Goal: Information Seeking & Learning: Learn about a topic

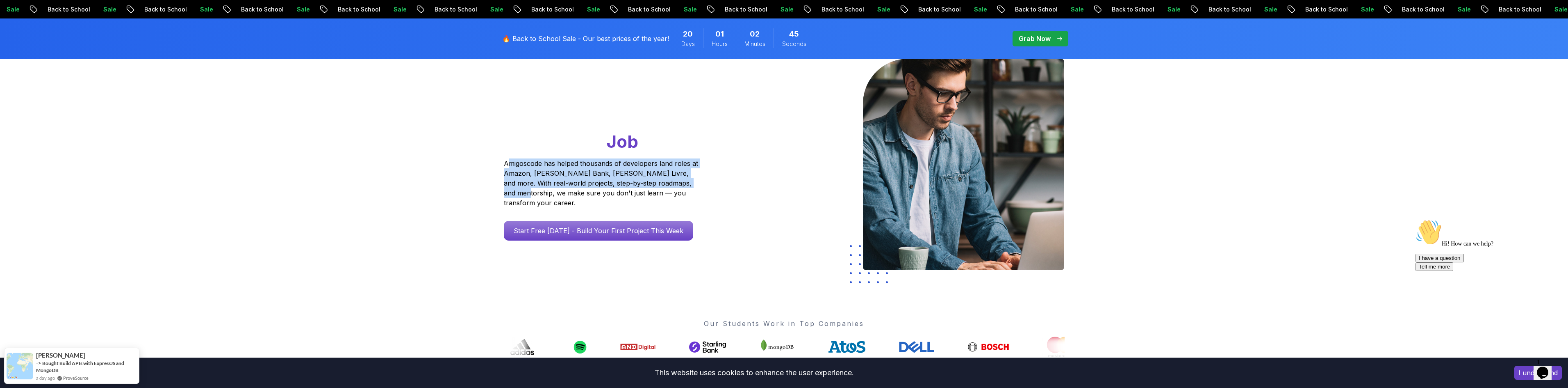
drag, startPoint x: 506, startPoint y: 162, endPoint x: 712, endPoint y: 182, distance: 207.0
click at [712, 182] on div "Go From Learning to Hired: Master Java, Spring Boot & Cloud Skills That Get You…" at bounding box center [617, 149] width 226 height 182
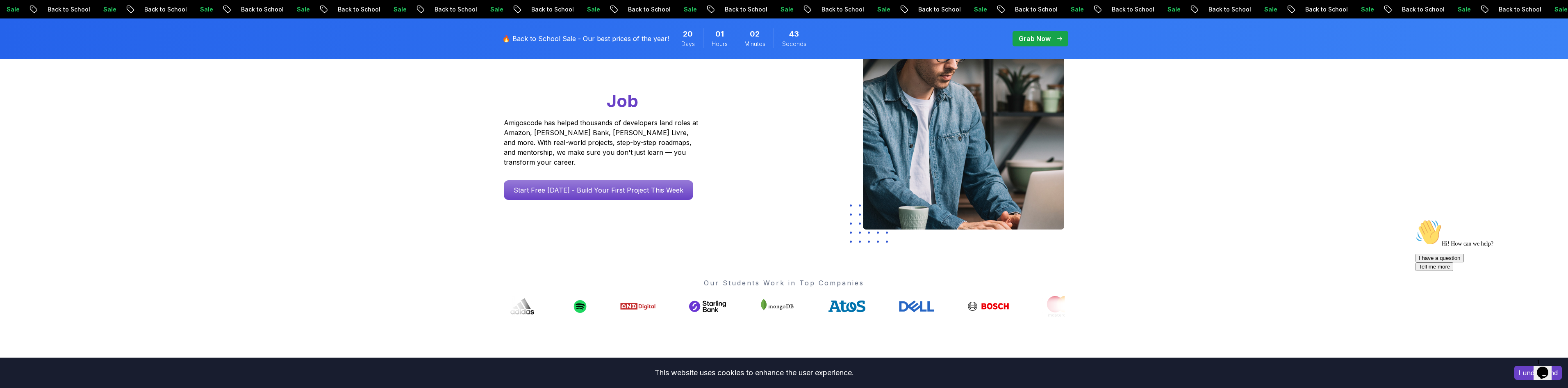
scroll to position [123, 0]
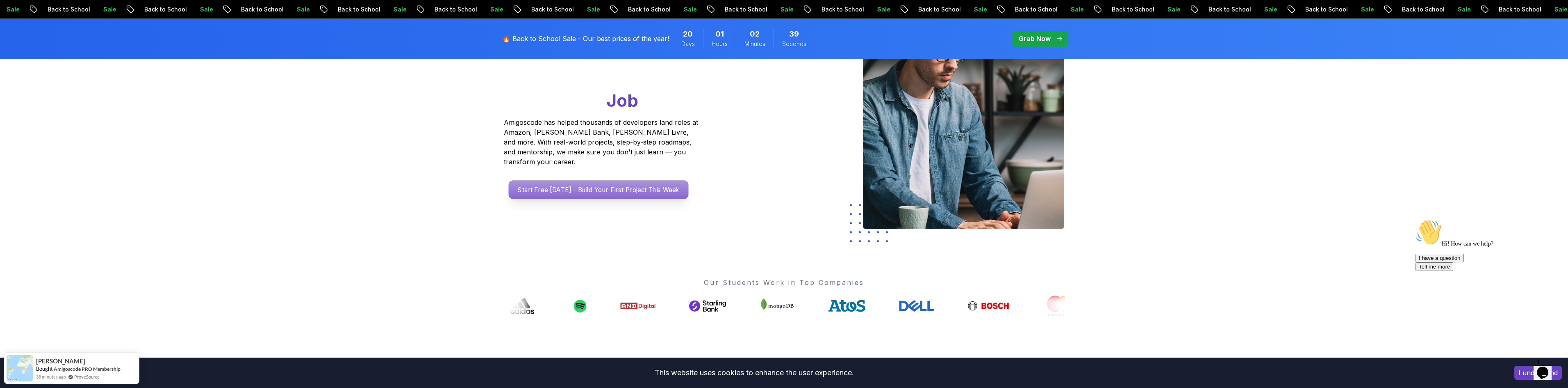
click at [612, 186] on p "Start Free [DATE] - Build Your First Project This Week" at bounding box center [598, 189] width 180 height 19
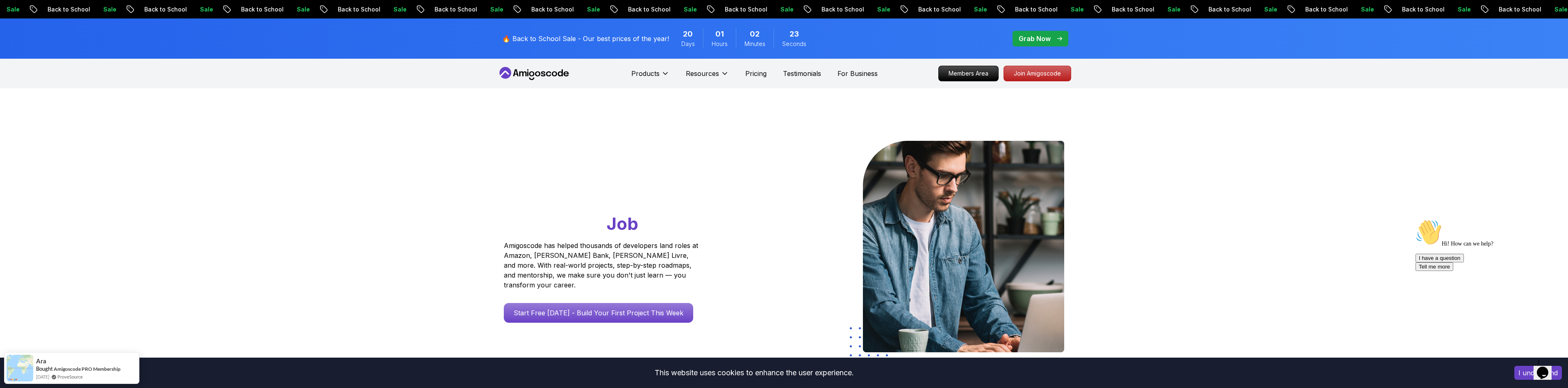
click at [1519, 247] on div "Hi! How can we help?" at bounding box center [1490, 233] width 148 height 28
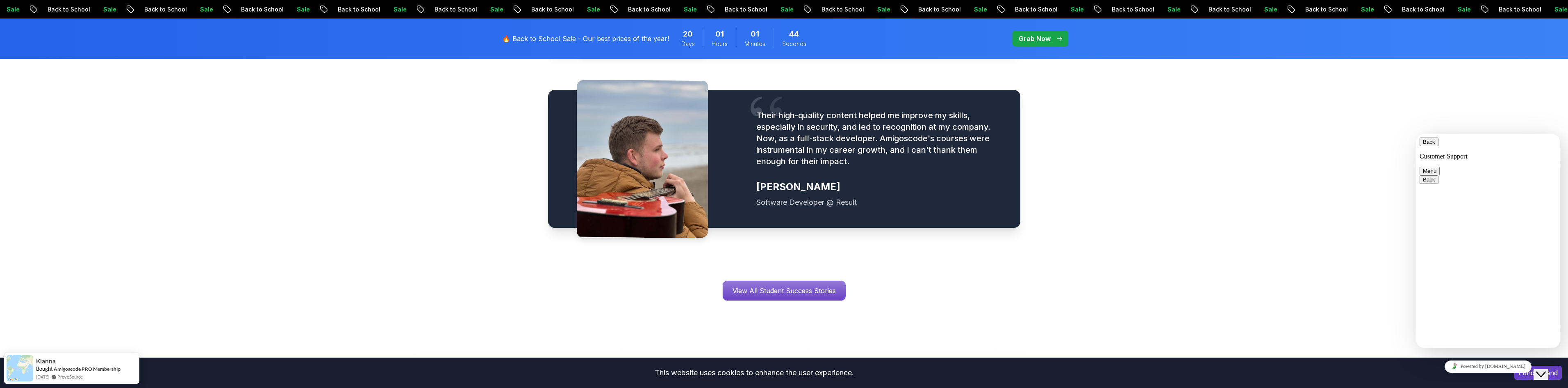
scroll to position [1191, 0]
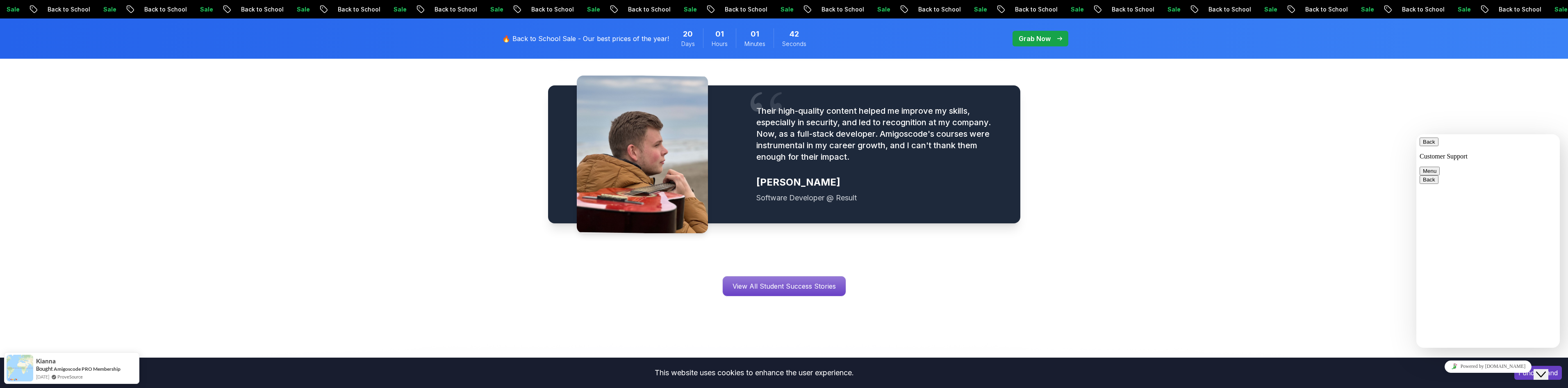
click at [1425, 141] on button "Back" at bounding box center [1429, 142] width 19 height 9
click at [1540, 369] on div "Close Chat This icon closes the chat window." at bounding box center [1541, 374] width 10 height 10
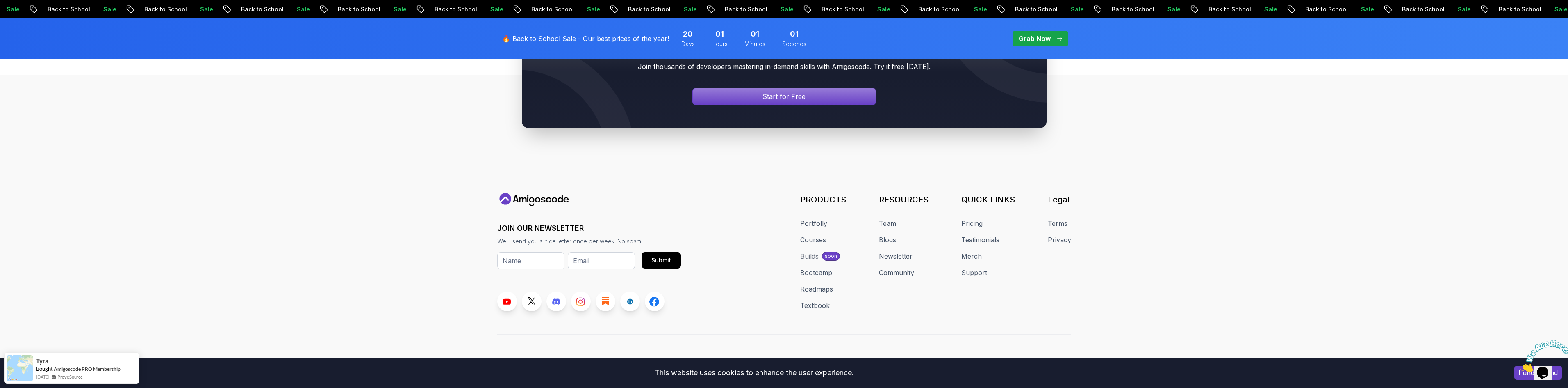
scroll to position [3110, 0]
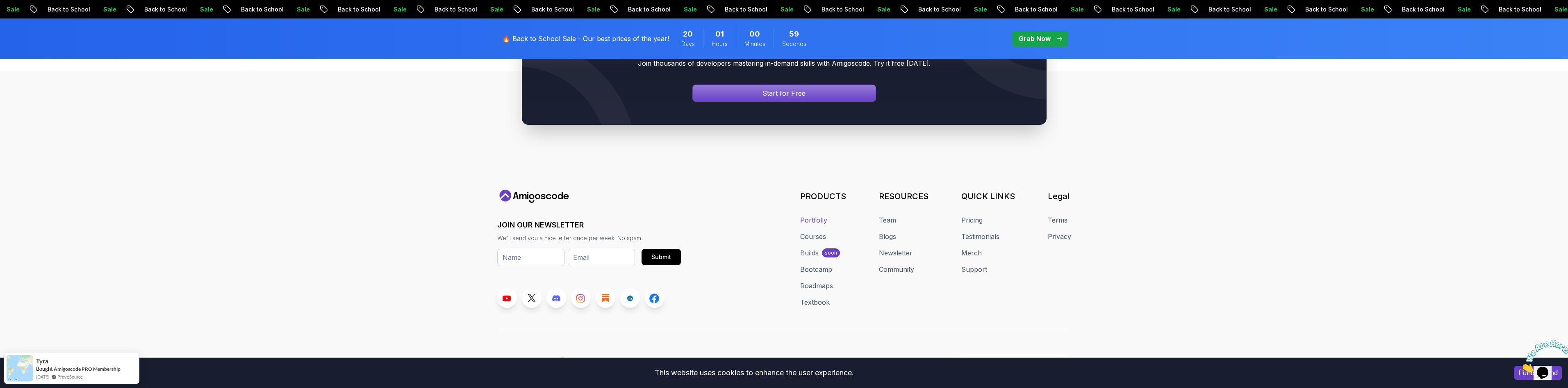
click at [826, 215] on link "Portfolly" at bounding box center [814, 220] width 27 height 10
click at [821, 231] on link "Courses" at bounding box center [813, 236] width 26 height 10
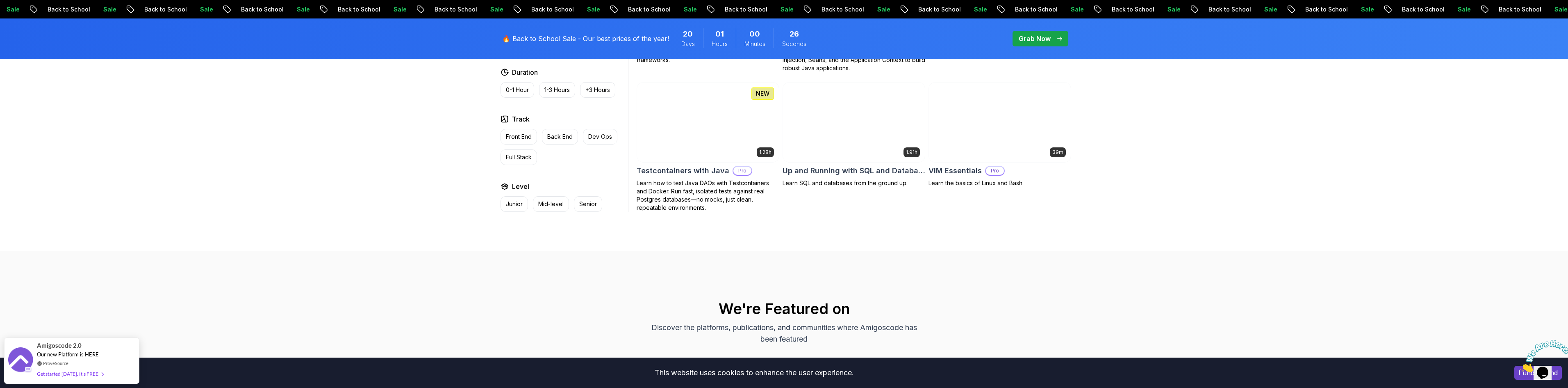
scroll to position [2134, 0]
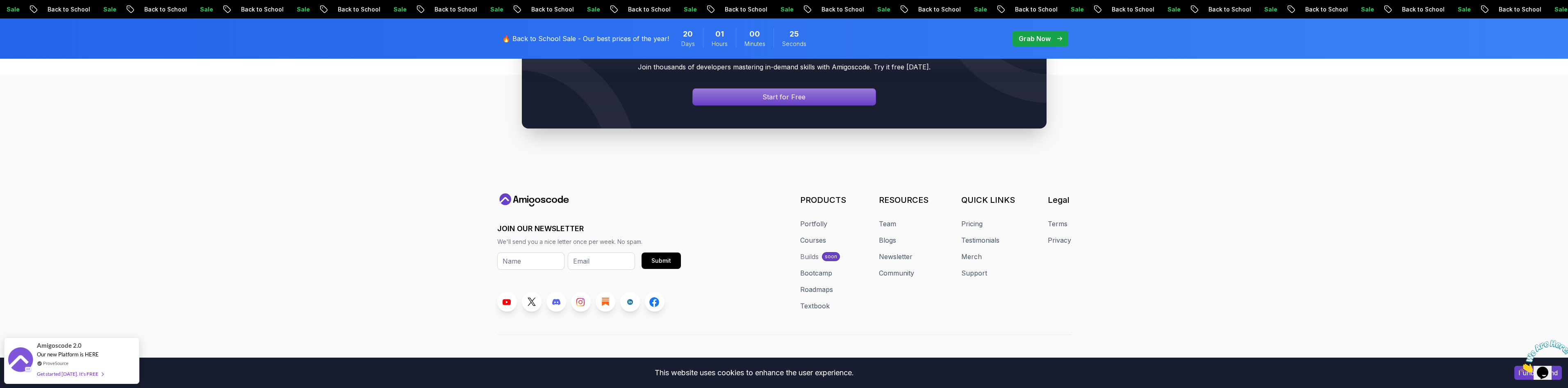
scroll to position [3110, 0]
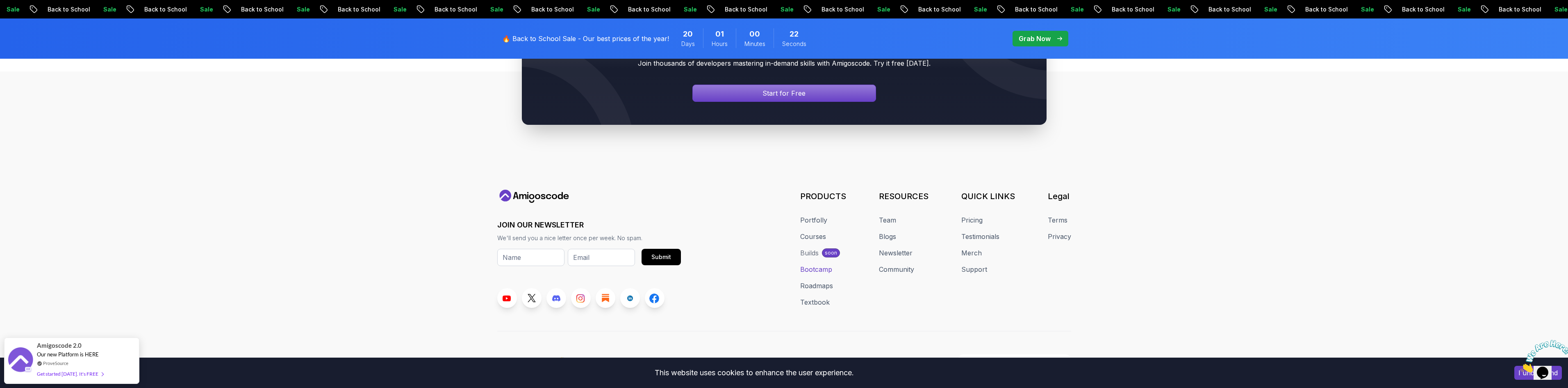
click at [825, 265] on link "Bootcamp" at bounding box center [816, 270] width 32 height 10
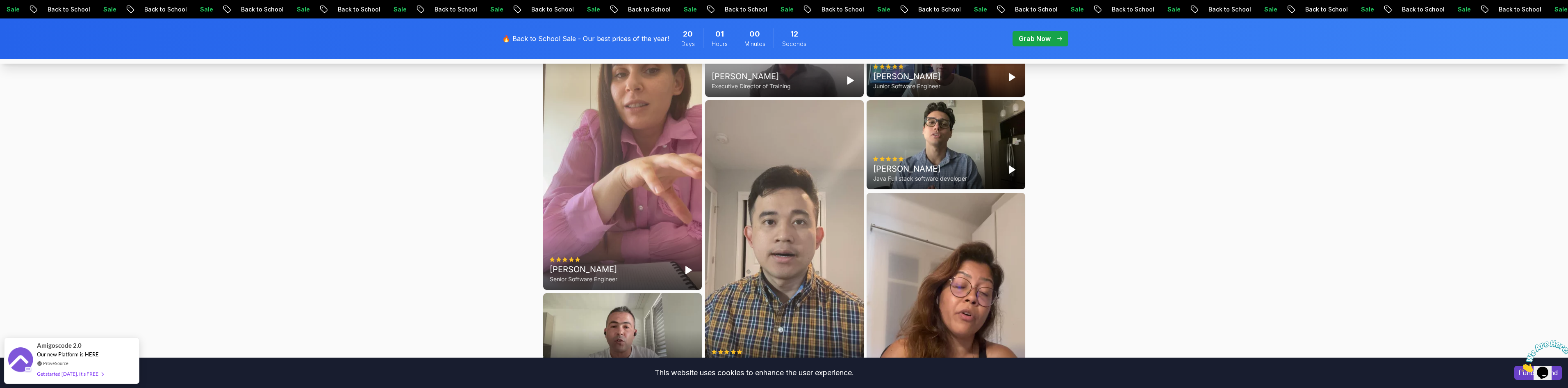
scroll to position [2258, 0]
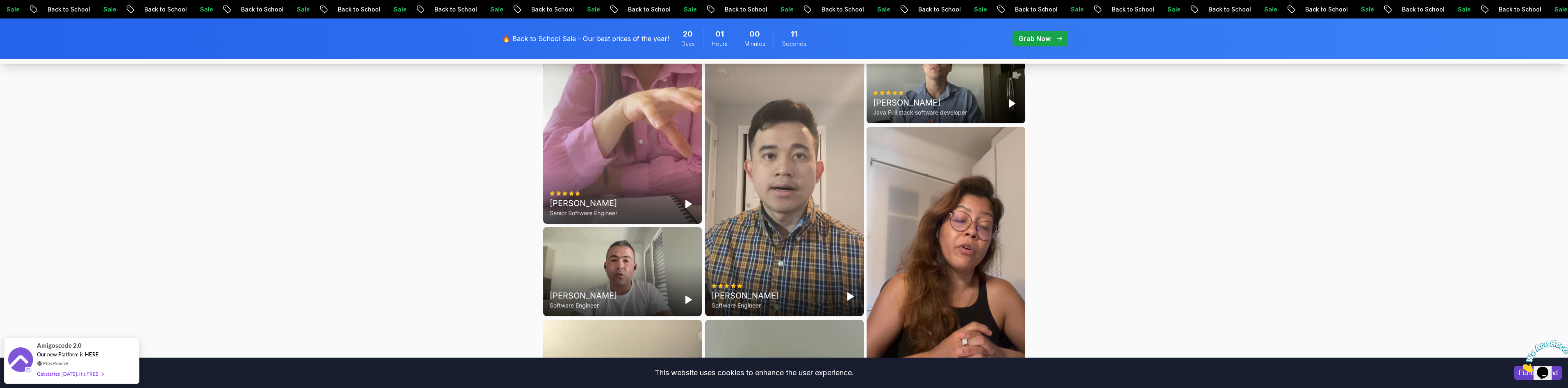
drag, startPoint x: 867, startPoint y: 199, endPoint x: 870, endPoint y: 193, distance: 6.7
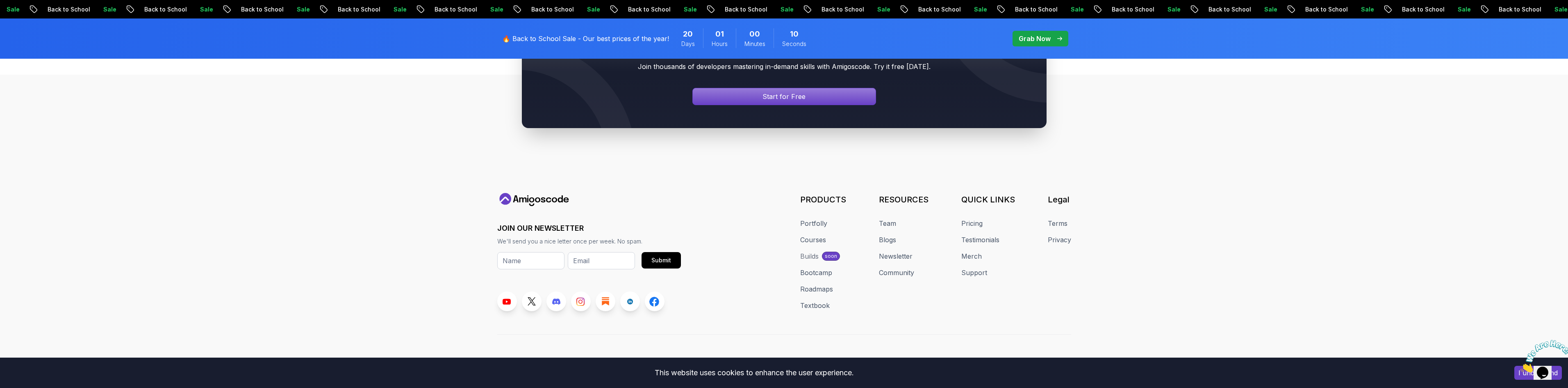
scroll to position [3110, 0]
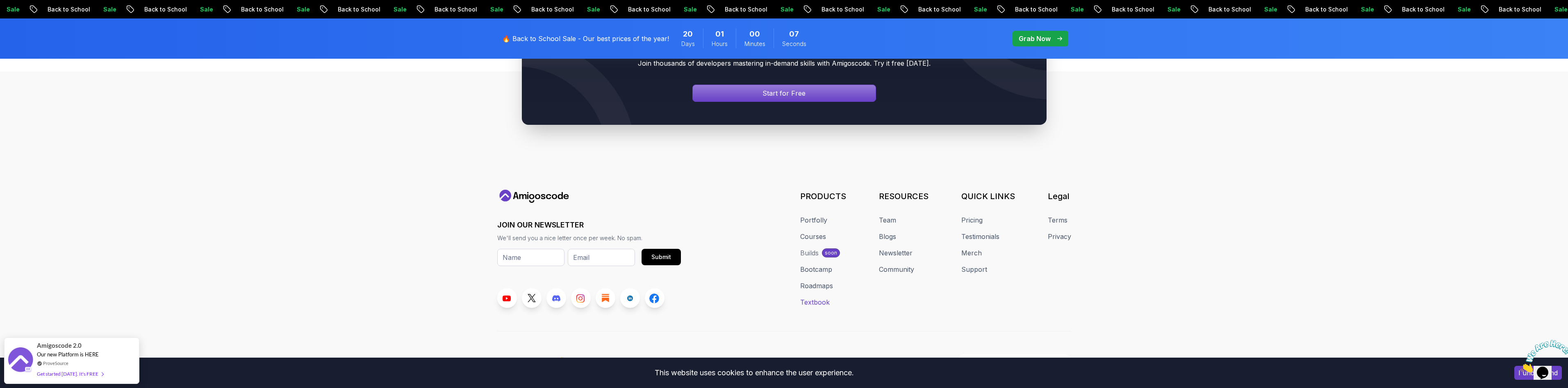
click at [822, 297] on link "Textbook" at bounding box center [815, 302] width 30 height 10
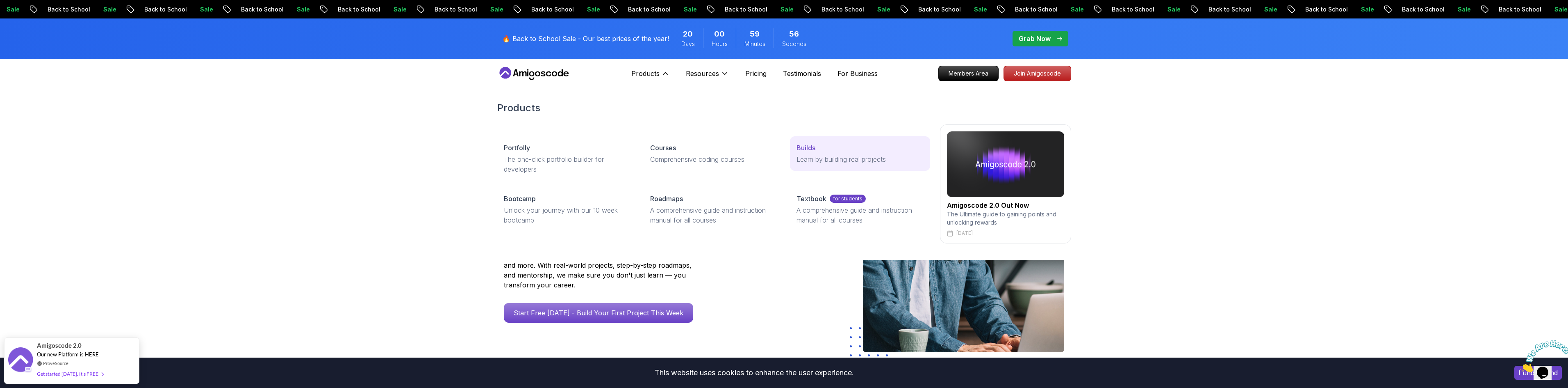
click at [870, 166] on link "Builds Learn by building real projects" at bounding box center [859, 154] width 140 height 35
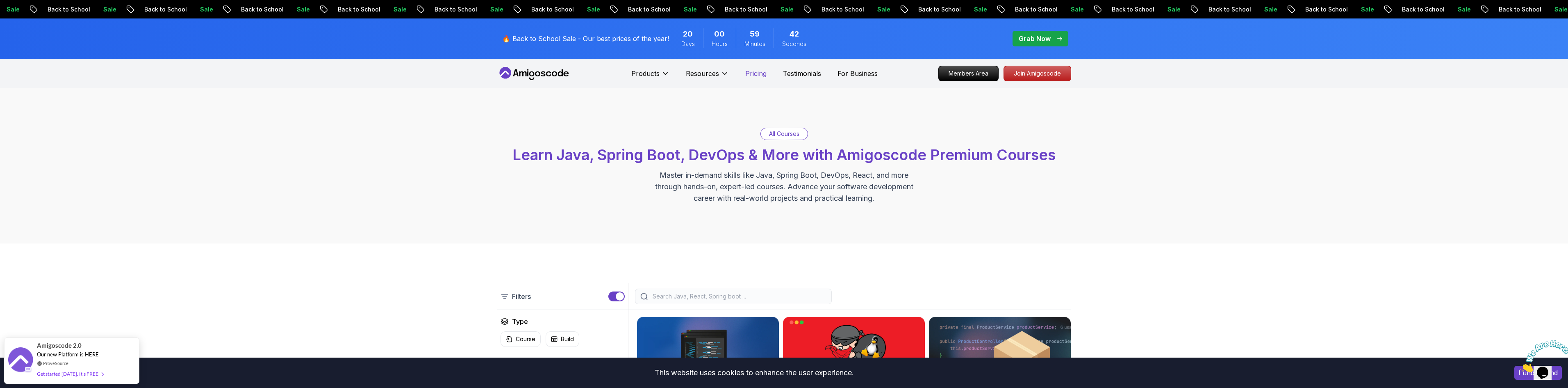
click at [760, 73] on p "Pricing" at bounding box center [756, 73] width 22 height 10
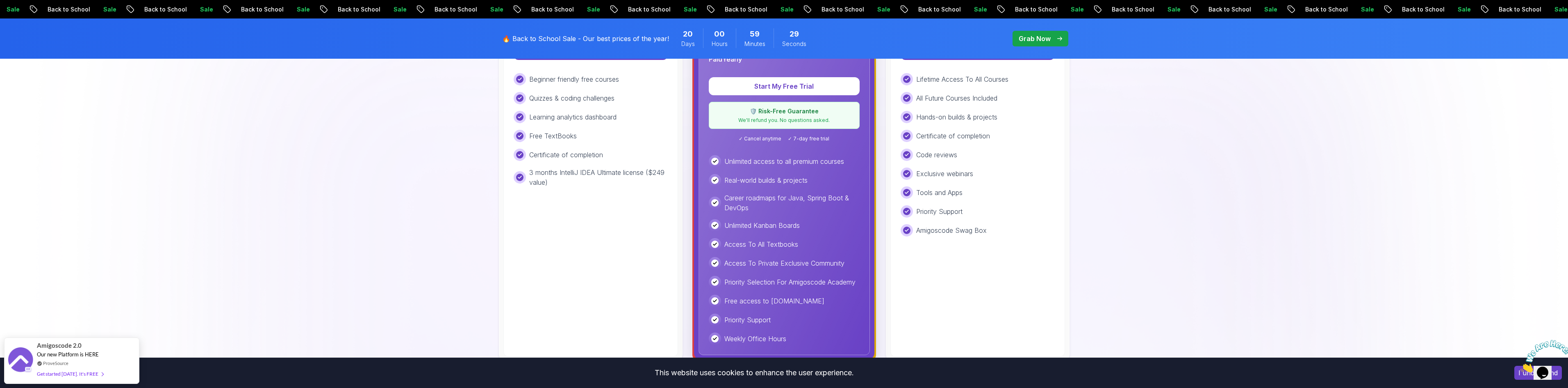
scroll to position [328, 0]
drag, startPoint x: 984, startPoint y: 176, endPoint x: 906, endPoint y: 173, distance: 78.1
click at [906, 173] on div "Exclusive webinars" at bounding box center [978, 173] width 154 height 12
drag, startPoint x: 914, startPoint y: 188, endPoint x: 976, endPoint y: 191, distance: 62.1
click at [976, 191] on div "Tools and Apps" at bounding box center [978, 192] width 154 height 12
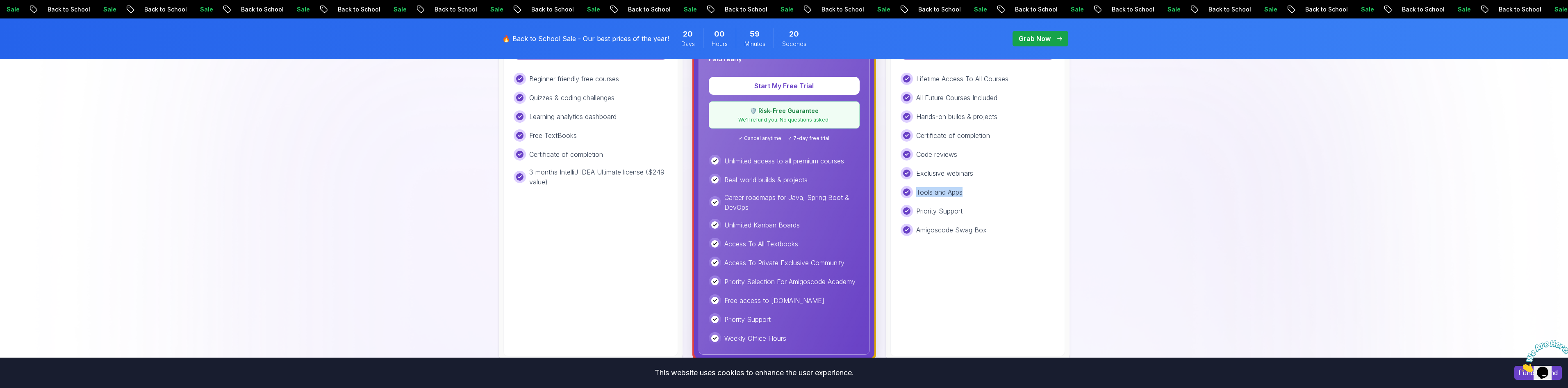
click at [976, 191] on div "Tools and Apps" at bounding box center [978, 192] width 154 height 12
drag, startPoint x: 970, startPoint y: 208, endPoint x: 908, endPoint y: 216, distance: 62.5
click at [908, 216] on div "Priority Support" at bounding box center [978, 211] width 154 height 12
drag, startPoint x: 918, startPoint y: 238, endPoint x: 988, endPoint y: 237, distance: 70.0
click at [988, 237] on div "Lifetime One-time payment for lifetime access to all current and future courses…" at bounding box center [977, 166] width 174 height 380
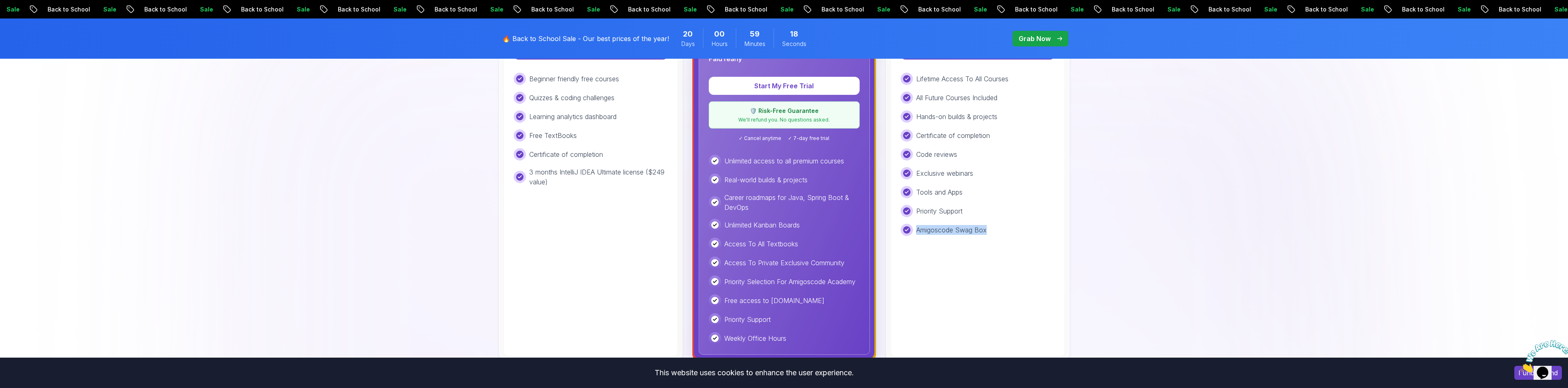
click at [988, 237] on div "Lifetime One-time payment for lifetime access to all current and future courses…" at bounding box center [977, 166] width 174 height 380
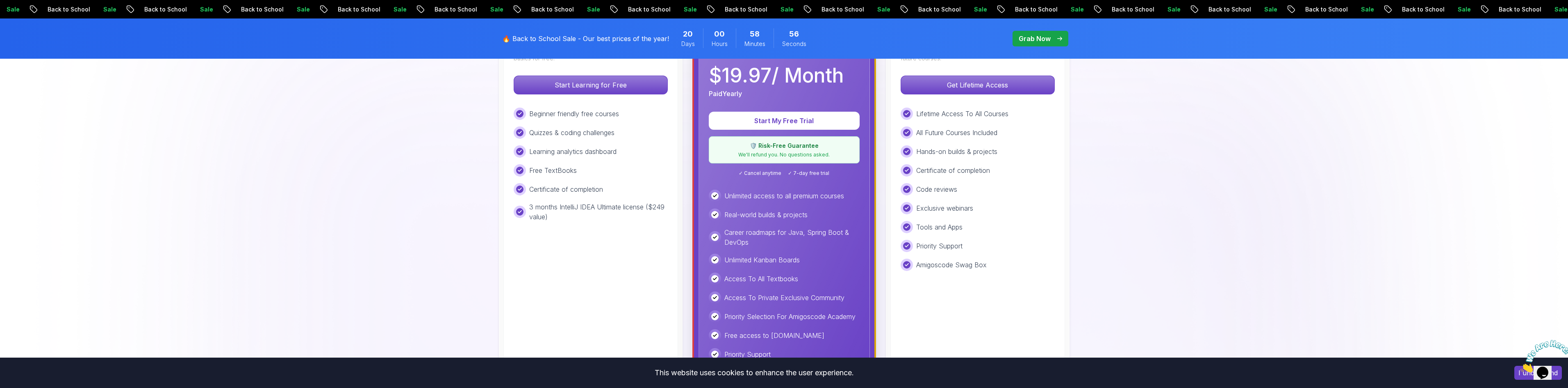
scroll to position [287, 0]
